Goal: Check status

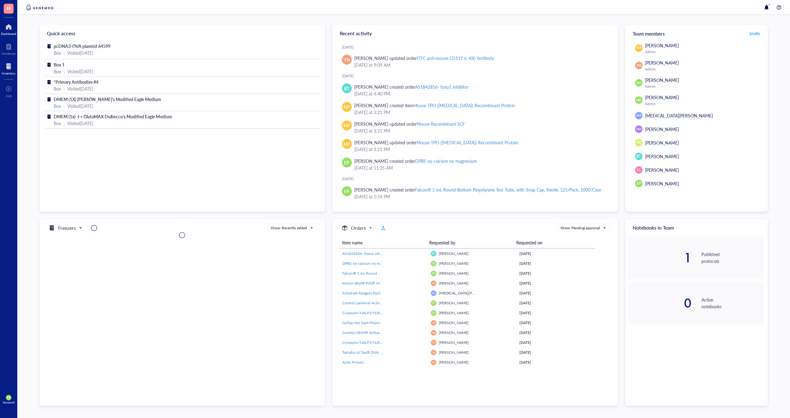
click at [4, 70] on div at bounding box center [9, 66] width 14 height 10
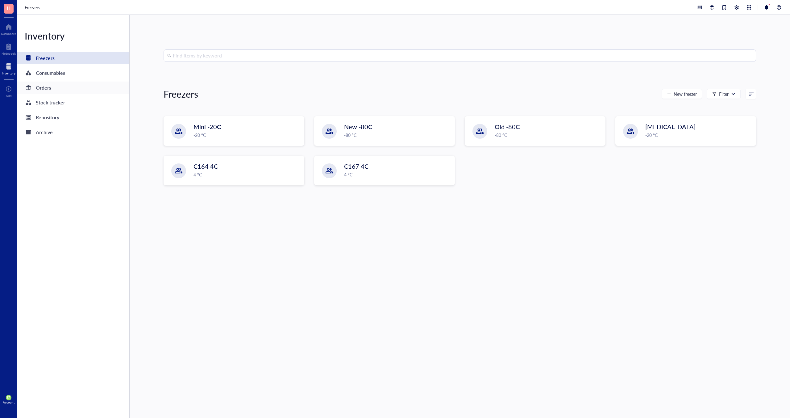
click at [48, 88] on div "Orders" at bounding box center [43, 87] width 15 height 9
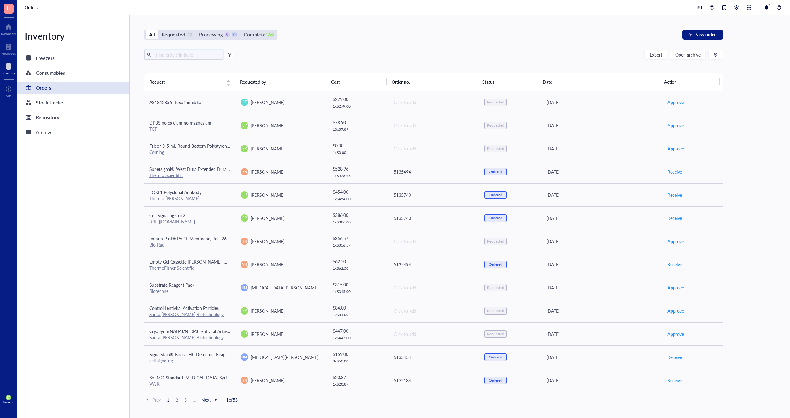
click at [181, 55] on input "text" at bounding box center [187, 54] width 67 height 9
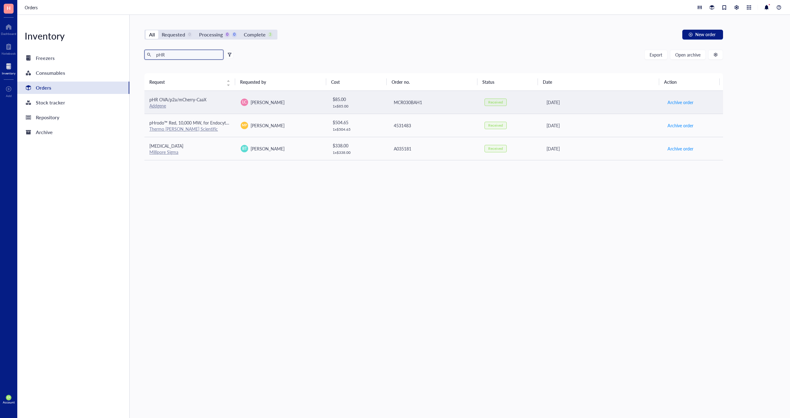
click at [200, 102] on span "pHR OVA/p2a/mCherry-CaaX" at bounding box center [177, 99] width 57 height 6
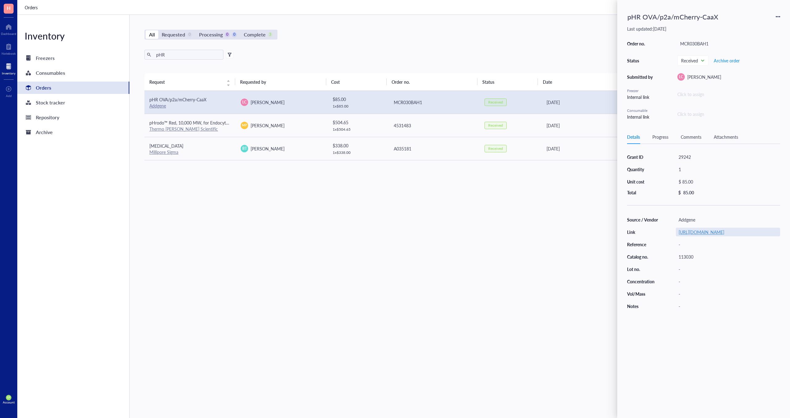
click at [705, 232] on link "[URL][DOMAIN_NAME]" at bounding box center [702, 232] width 46 height 6
click at [183, 58] on input "pHR" at bounding box center [187, 54] width 67 height 9
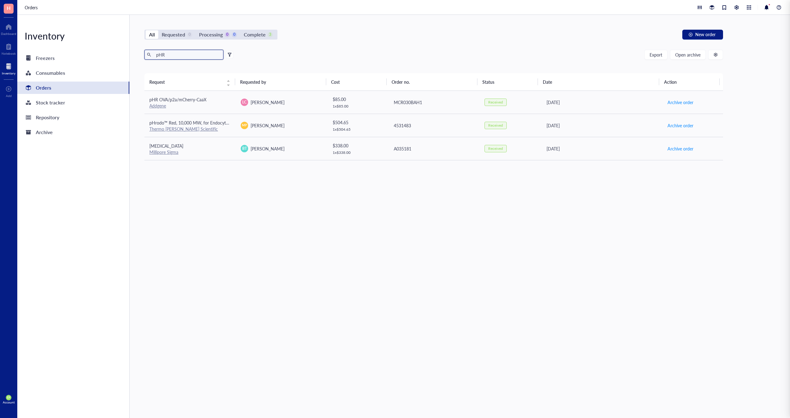
click at [183, 58] on input "pHR" at bounding box center [187, 54] width 67 height 9
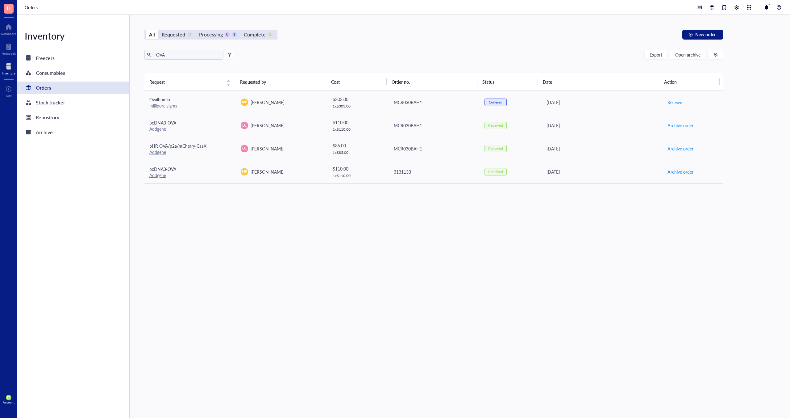
click at [176, 49] on div "All Requested 0 Processing 0 1 Complete 3 New order OVA Export Open archive Req…" at bounding box center [434, 216] width 608 height 403
click at [176, 54] on input "OVA" at bounding box center [187, 54] width 67 height 9
click at [169, 53] on input "OVA" at bounding box center [187, 54] width 67 height 9
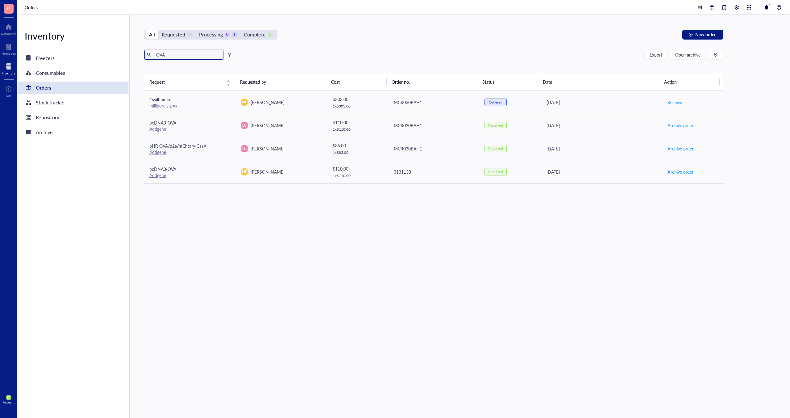
click at [169, 53] on input "OVA" at bounding box center [187, 54] width 67 height 9
paste input "141605"
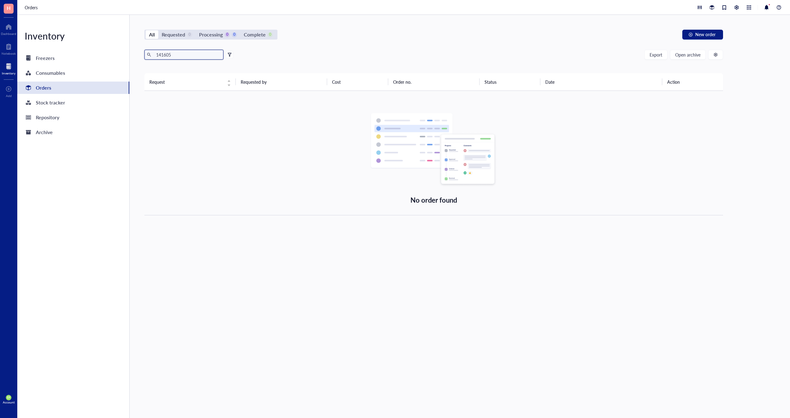
click at [194, 55] on input "141605" at bounding box center [187, 54] width 67 height 9
paste input "[PHONE_NUMBER]"
click at [180, 55] on input "[PHONE_NUMBER]" at bounding box center [187, 54] width 67 height 9
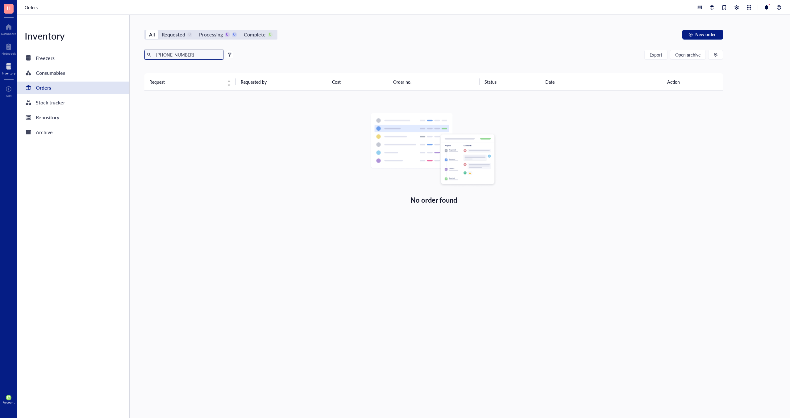
click at [180, 55] on input "[PHONE_NUMBER]" at bounding box center [187, 54] width 67 height 9
click at [180, 54] on input "[PHONE_NUMBER]" at bounding box center [187, 54] width 67 height 9
type input "SIINFEKL"
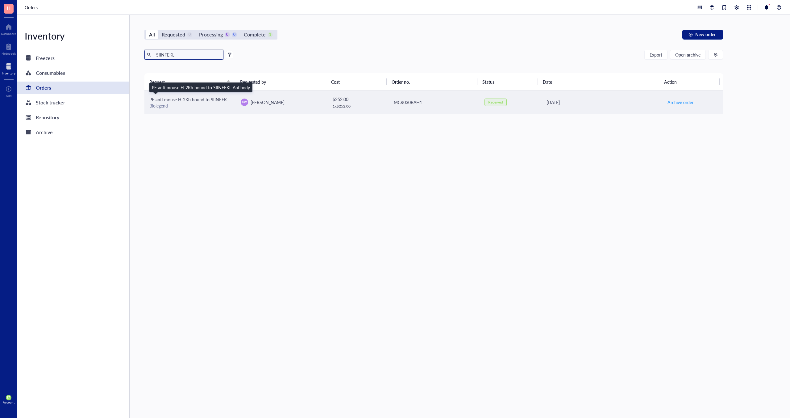
click at [191, 99] on span "PE anti-mouse H-2Kb bound to SIINFEKL Antibody" at bounding box center [198, 99] width 98 height 6
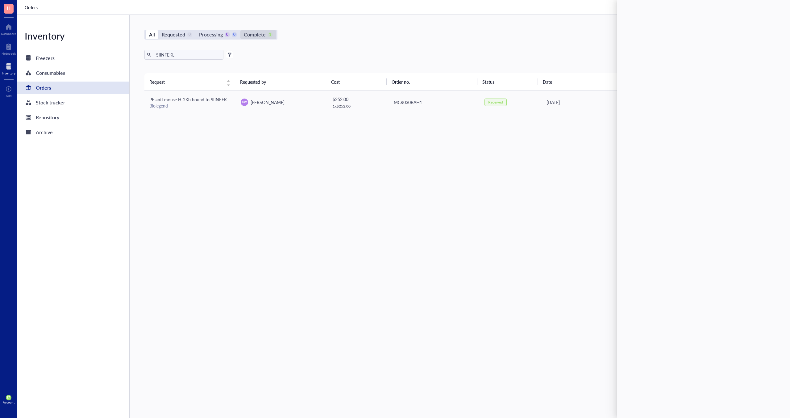
click at [260, 35] on div "Complete" at bounding box center [255, 34] width 22 height 9
click at [240, 30] on input "Complete 1" at bounding box center [240, 30] width 0 height 0
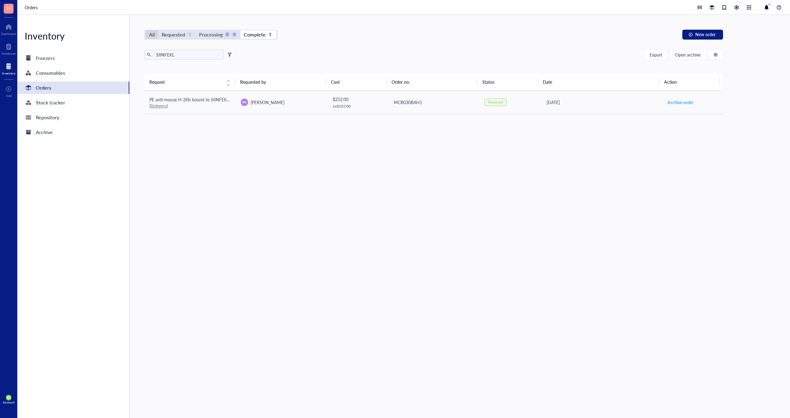
click at [150, 34] on div "All" at bounding box center [152, 34] width 6 height 9
click at [146, 30] on input "All" at bounding box center [146, 30] width 0 height 0
click at [203, 103] on div "Biolegend" at bounding box center [189, 106] width 81 height 6
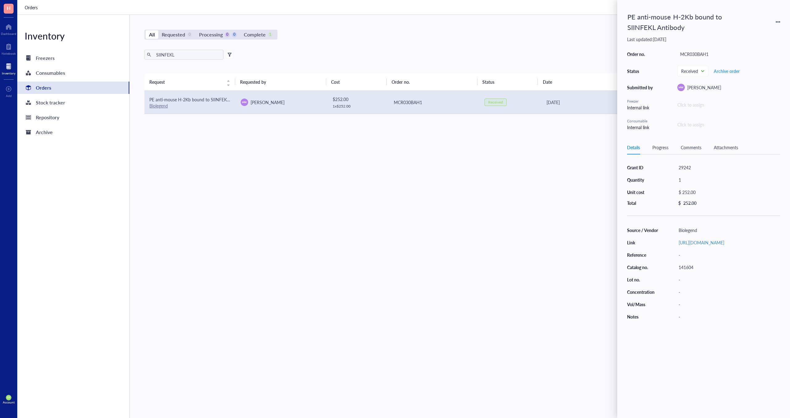
click at [224, 182] on div "Request Requested by Cost Order no. Status Date Action PE anti-mouse H-2Kb boun…" at bounding box center [433, 230] width 579 height 315
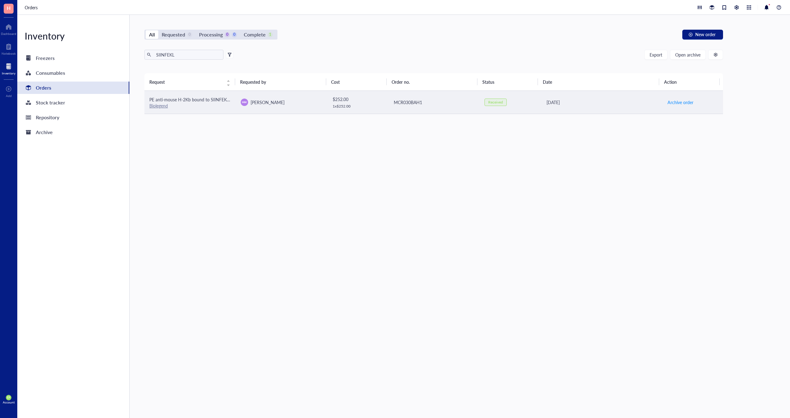
click at [197, 104] on div "Biolegend" at bounding box center [189, 106] width 81 height 6
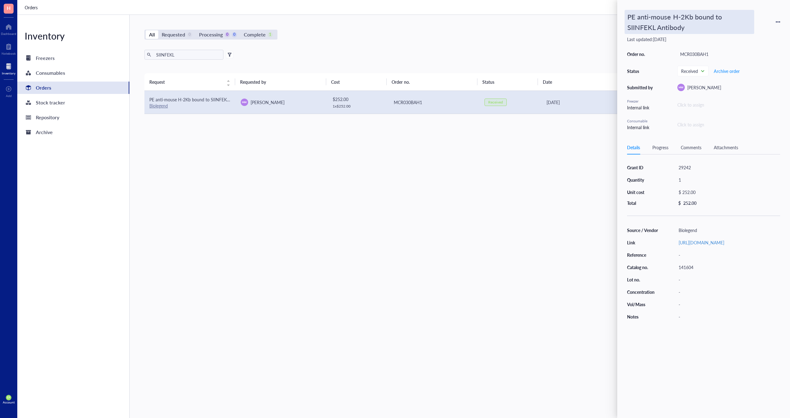
drag, startPoint x: 693, startPoint y: 29, endPoint x: 689, endPoint y: 29, distance: 4.6
click at [693, 29] on div "PE anti-mouse H-2Kb bound to SIINFEKL Antibody" at bounding box center [690, 22] width 130 height 24
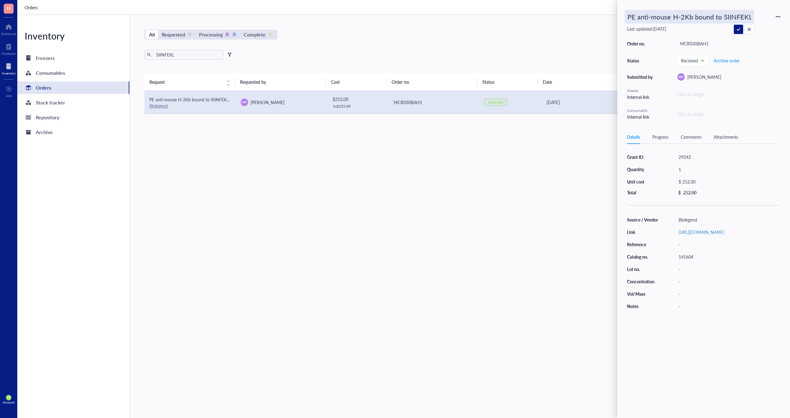
scroll to position [0, 29]
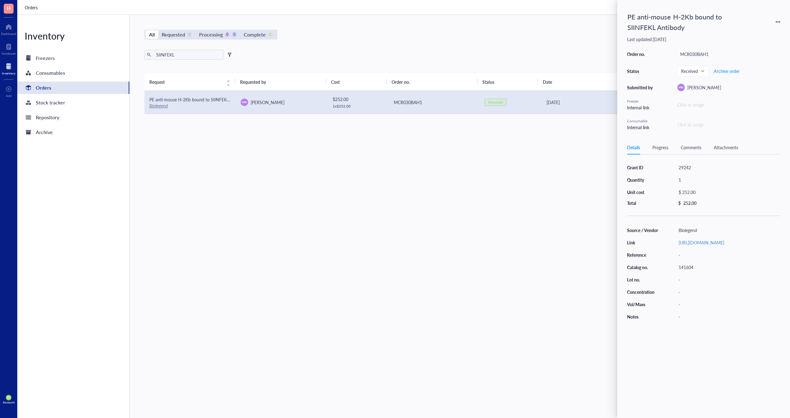
click at [685, 23] on div "PE anti-mouse H-2Kb bound to SIINFEKL Antibody Last updated: [DATE] Order no. M…" at bounding box center [703, 70] width 153 height 121
click at [679, 20] on div "PE anti-mouse H-2Kb bound to SIINFEKL Antibody" at bounding box center [690, 22] width 130 height 24
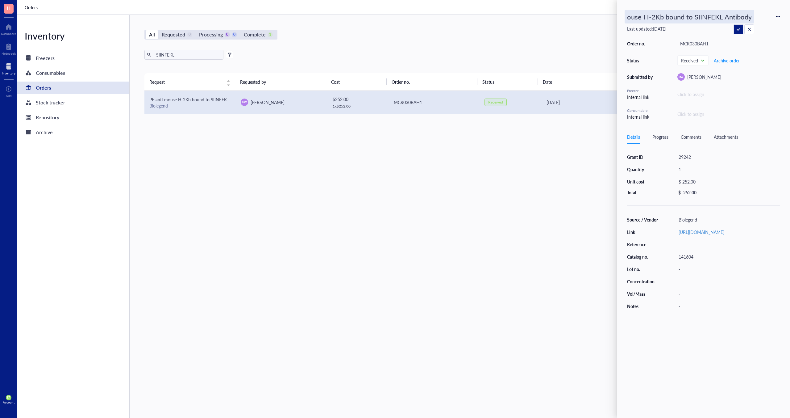
click at [679, 20] on input "PE anti-mouse H-2Kb bound to SIINFEKL Antibody" at bounding box center [689, 16] width 129 height 13
click at [678, 18] on input "PE anti-mouse H-2Kb bound to SIINFEKL Antibody" at bounding box center [689, 16] width 129 height 13
click at [677, 18] on input "PE anti-mouse H-2Kb bound to SIINFEKL Antibody" at bounding box center [689, 16] width 129 height 13
click at [693, 232] on div "Source / Vendor Biolegend Link [URL][DOMAIN_NAME] Reference - Catalog no. 14160…" at bounding box center [703, 262] width 153 height 95
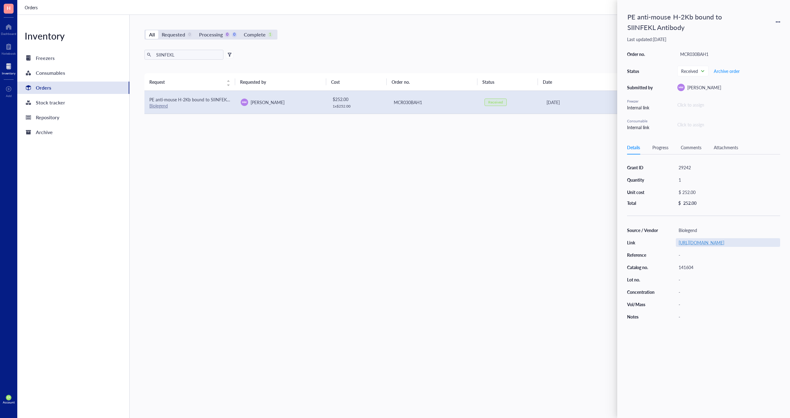
click at [689, 239] on link "[URL][DOMAIN_NAME]" at bounding box center [702, 242] width 46 height 6
